Goal: Find specific page/section: Find specific page/section

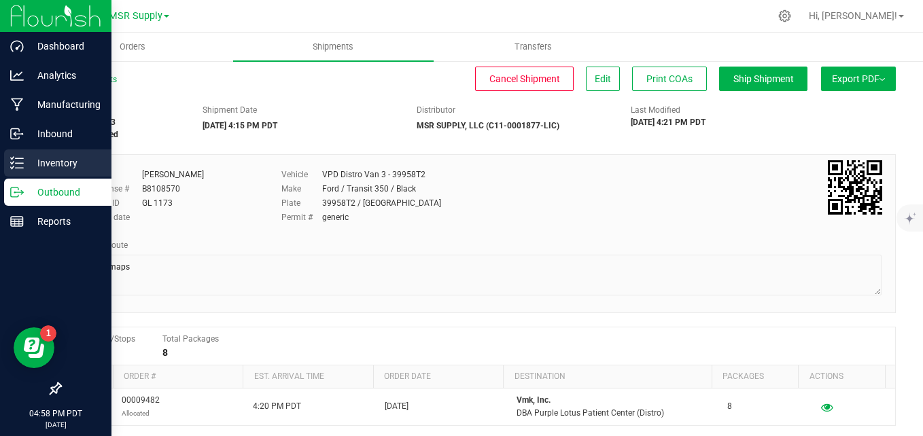
click at [9, 162] on div "Inventory" at bounding box center [57, 163] width 107 height 27
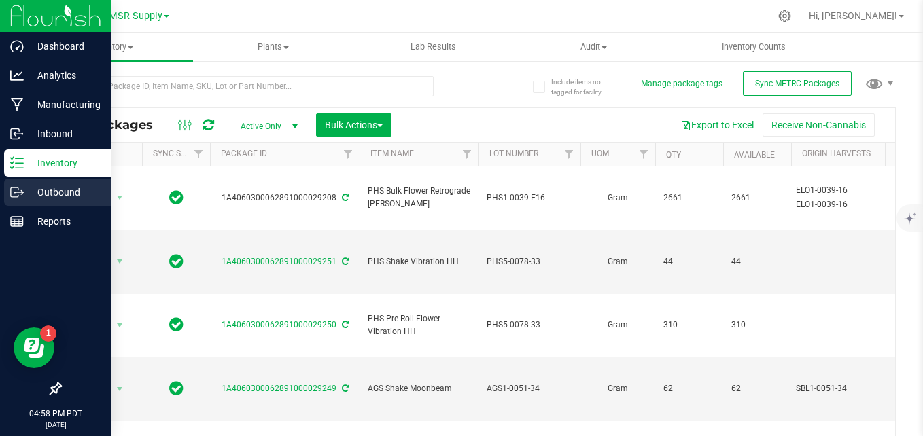
click at [23, 192] on icon at bounding box center [22, 193] width 2 height 2
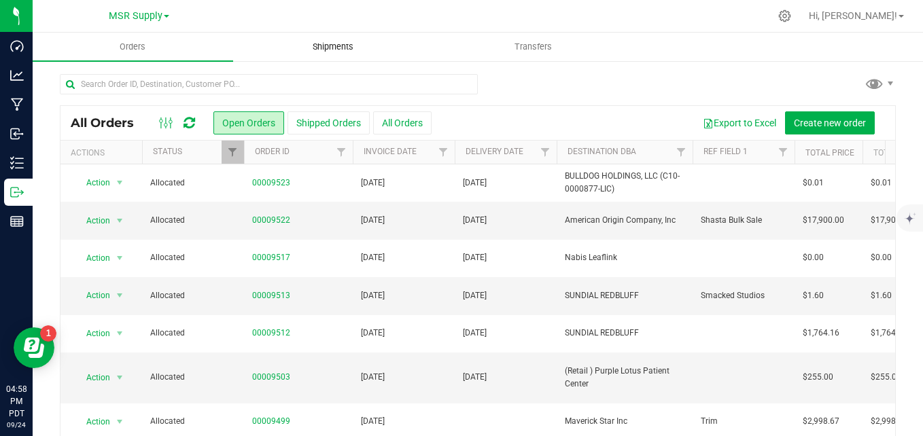
click at [339, 46] on span "Shipments" at bounding box center [333, 47] width 78 height 12
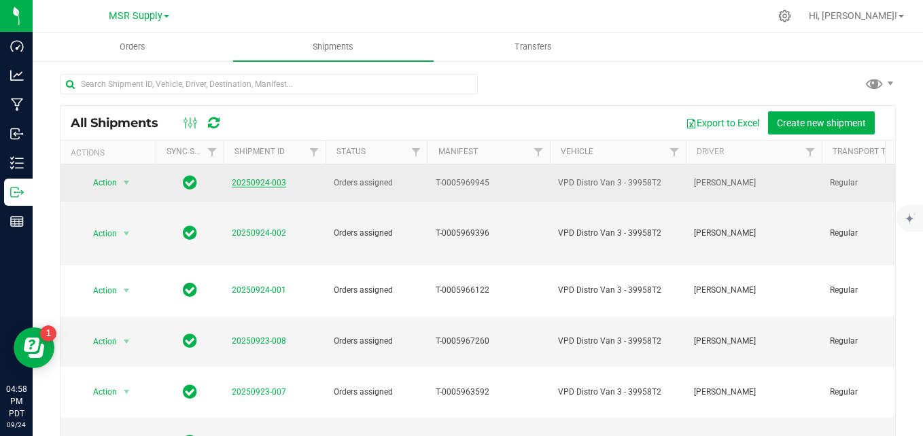
click at [270, 180] on link "20250924-003" at bounding box center [259, 183] width 54 height 10
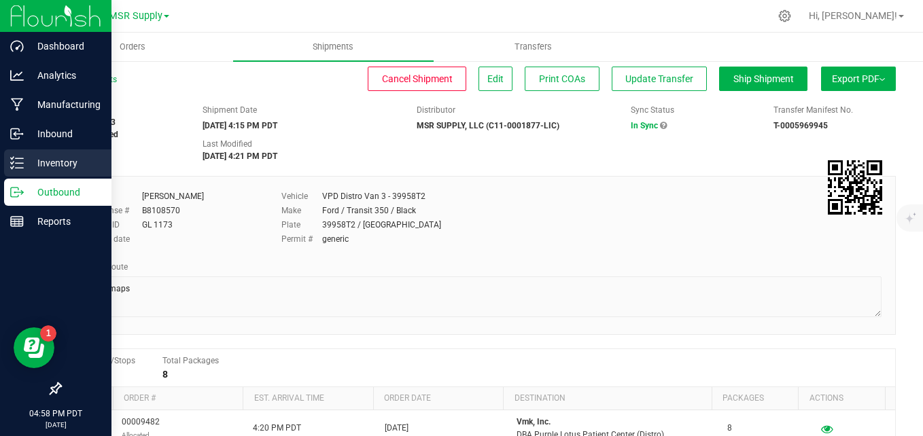
click at [6, 173] on div "Inventory" at bounding box center [57, 163] width 107 height 27
